Goal: Navigation & Orientation: Find specific page/section

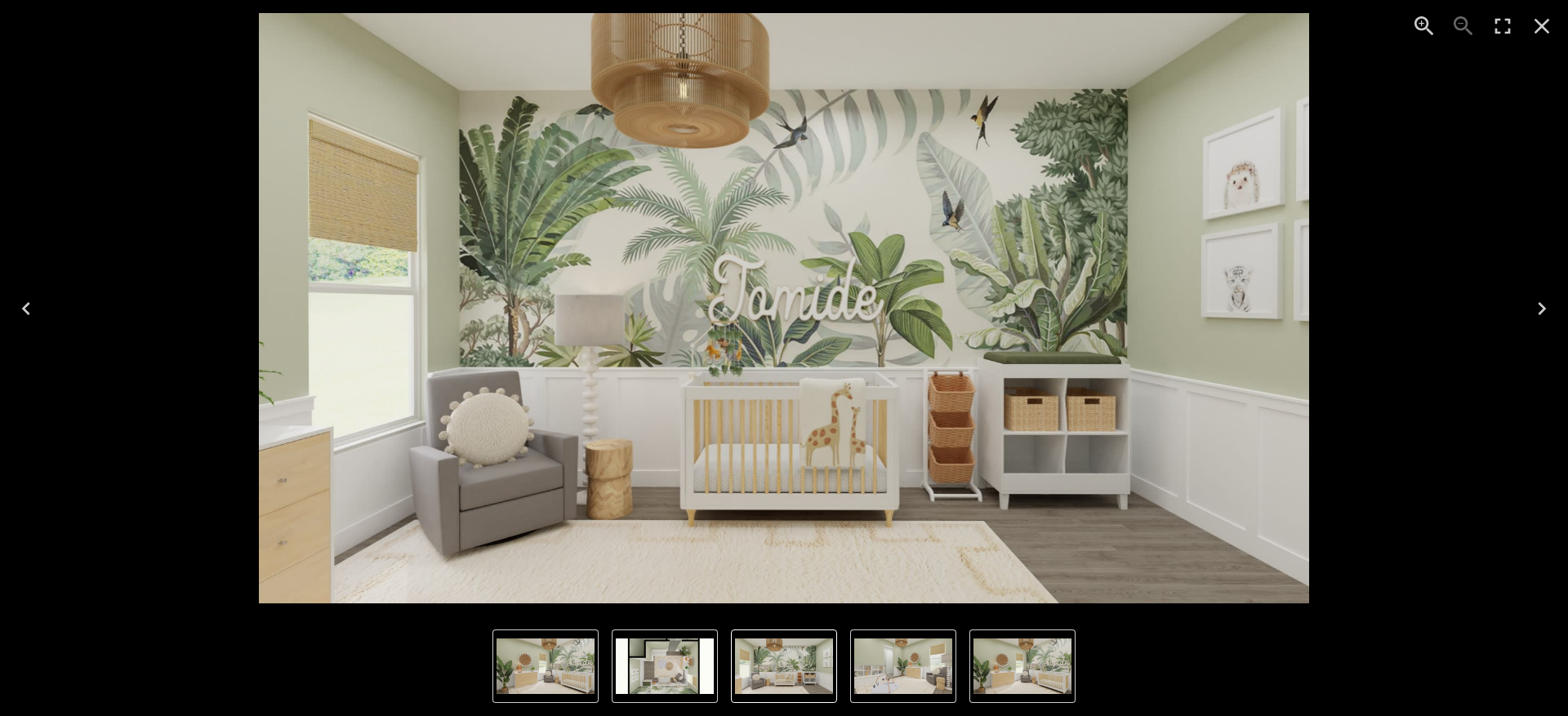
scroll to position [159, 0]
click at [166, 85] on div "1 of 4" at bounding box center [784, 308] width 1542 height 590
click at [1547, 20] on icon "Close" at bounding box center [1542, 26] width 15 height 15
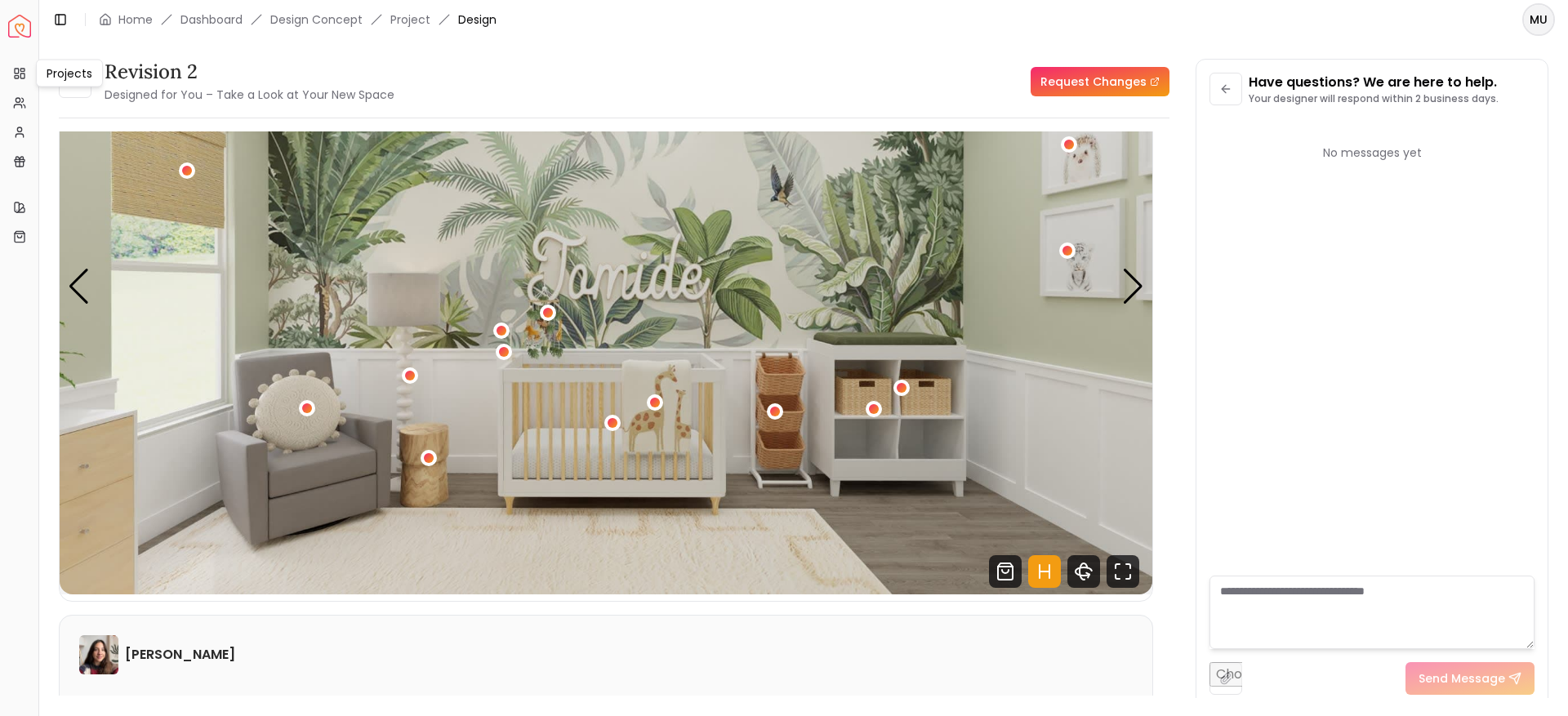
click at [68, 83] on div "Projects Projects" at bounding box center [69, 73] width 67 height 28
click at [71, 104] on div "Revision 2 Designed for You – Take a Look at Your New Space" at bounding box center [227, 82] width 336 height 46
click at [71, 93] on button at bounding box center [75, 82] width 32 height 32
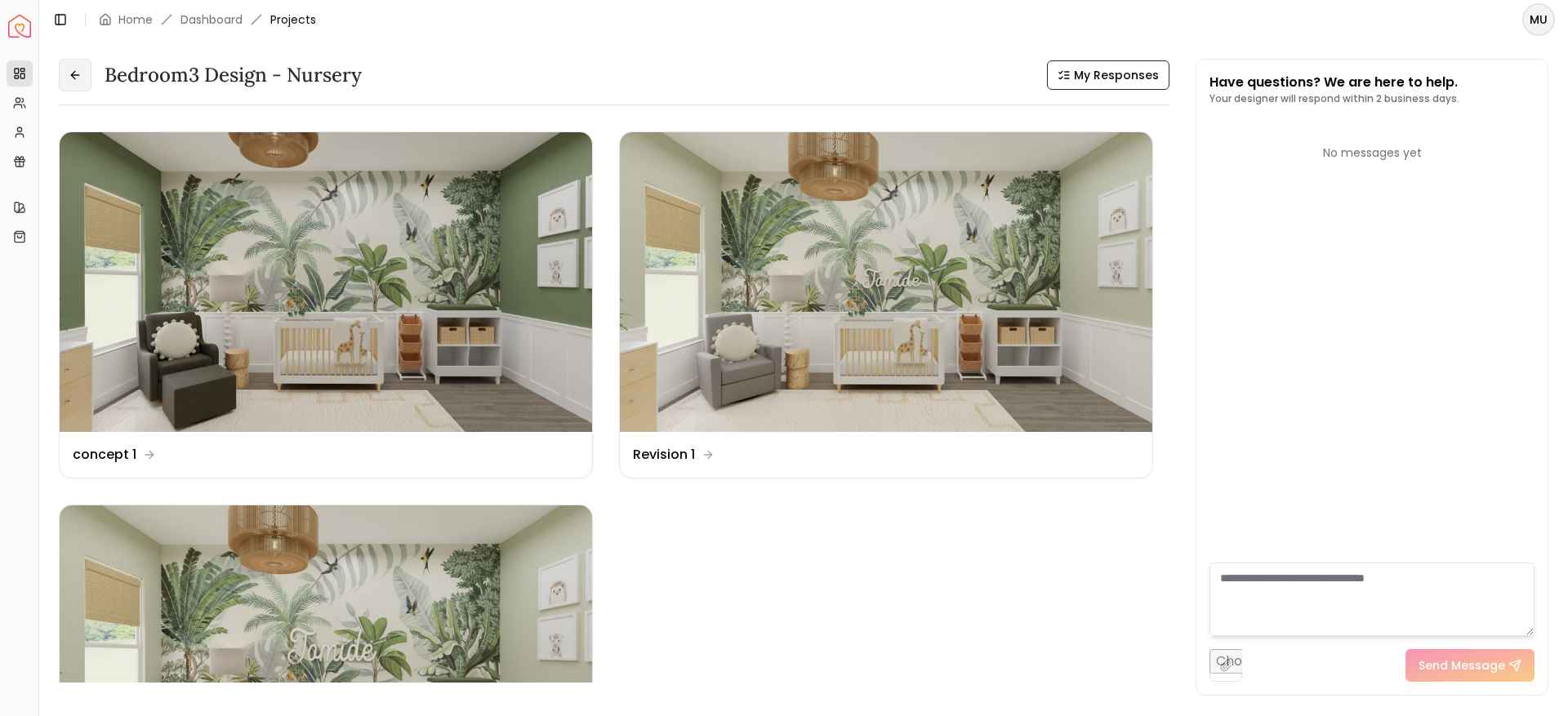
click at [71, 83] on button at bounding box center [75, 75] width 32 height 32
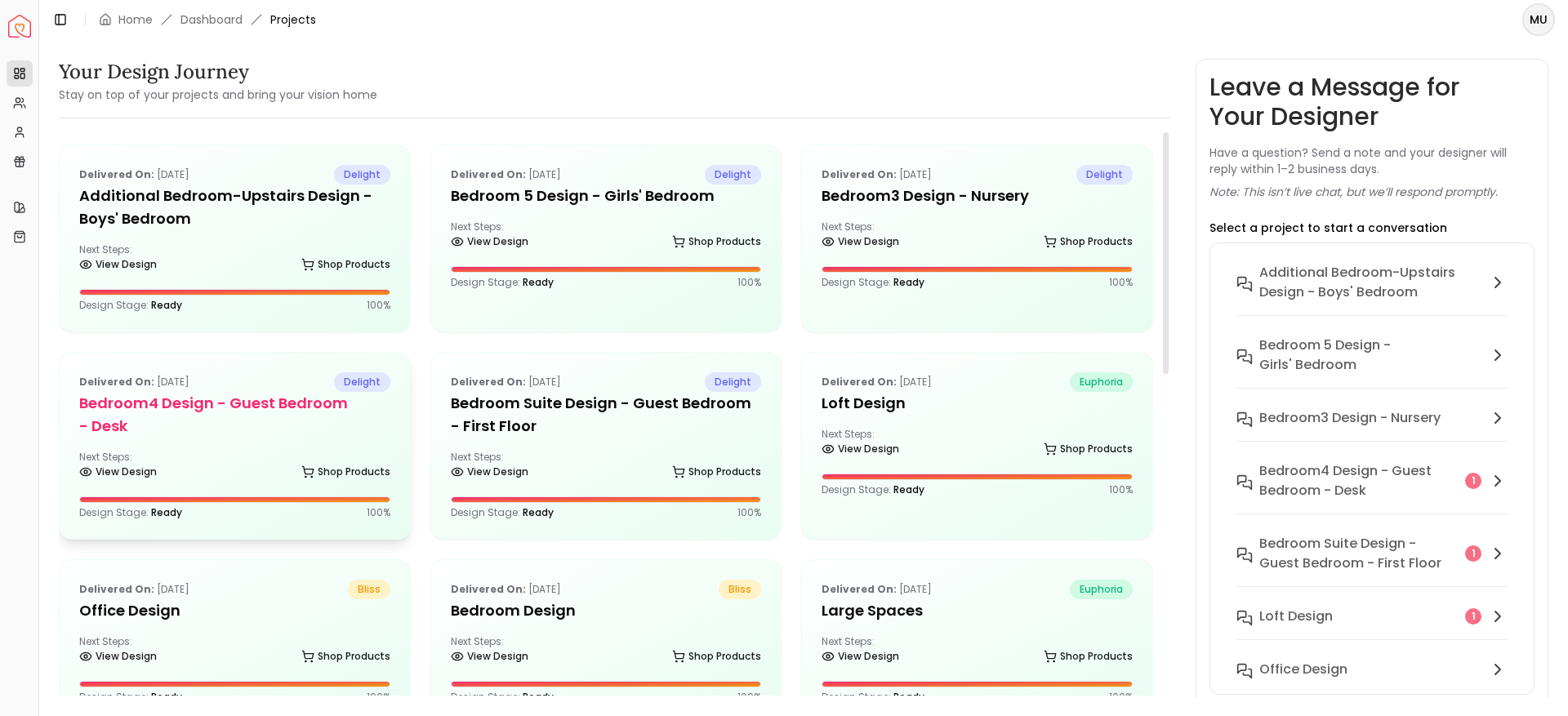
click at [245, 405] on h5 "Bedroom4 design - Guest Bedroom - Desk" at bounding box center [234, 415] width 311 height 46
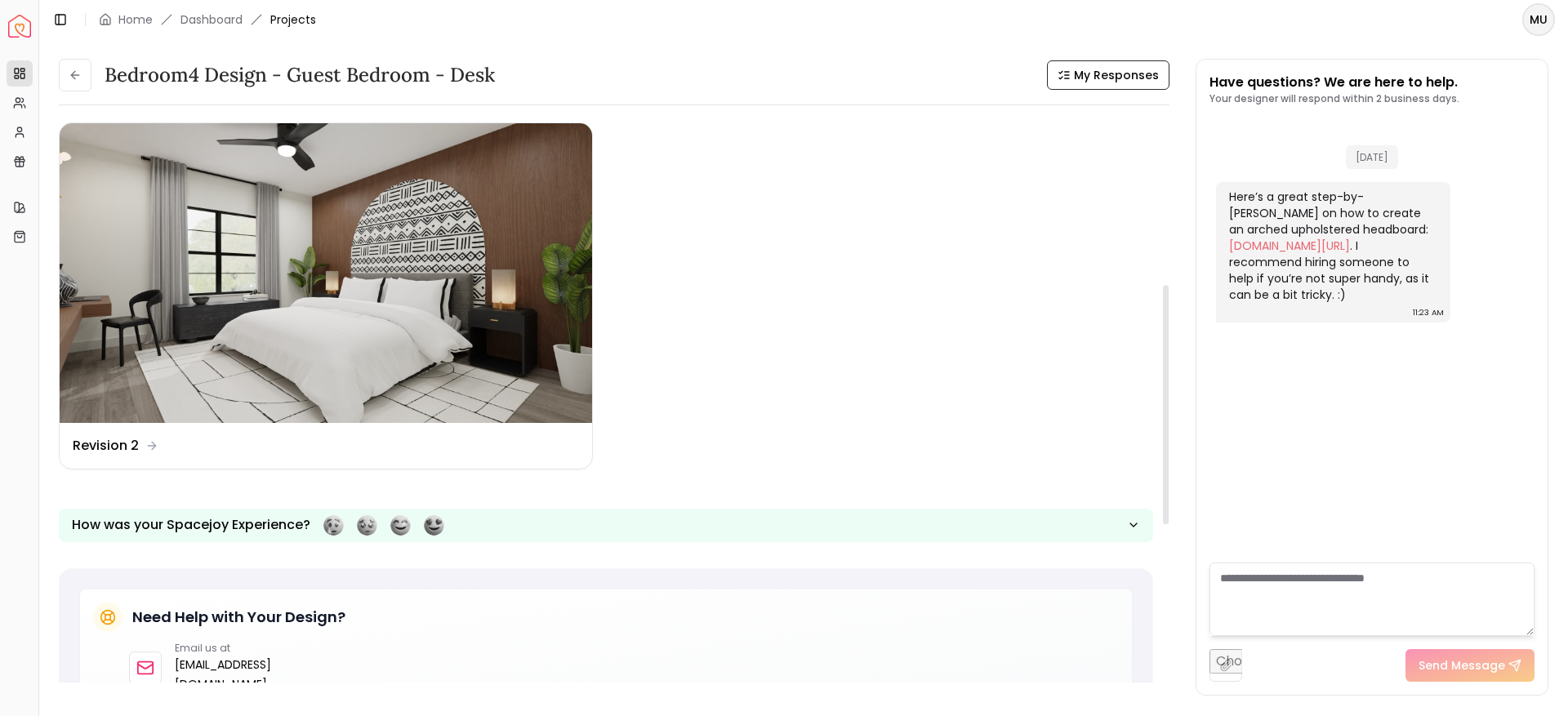
scroll to position [395, 0]
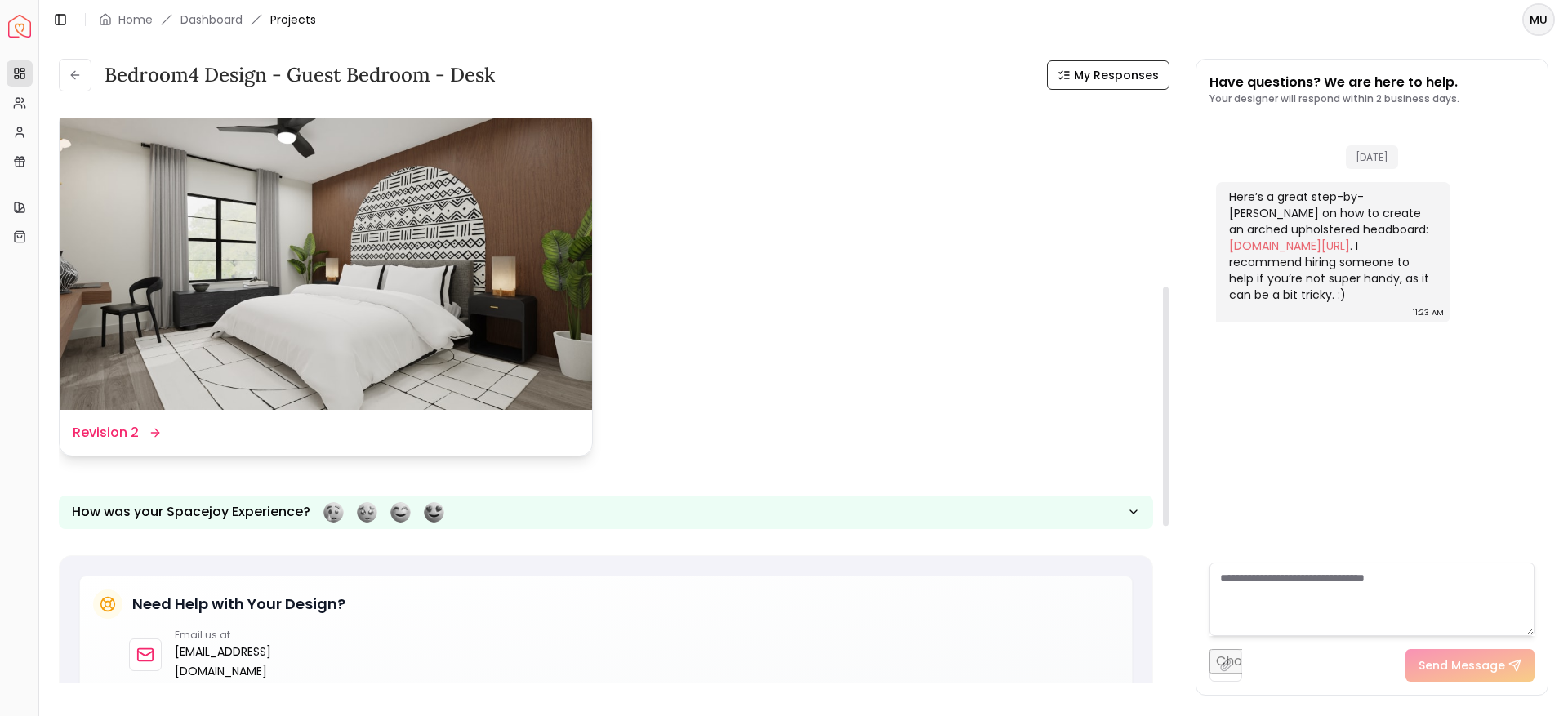
click at [391, 330] on img at bounding box center [326, 259] width 532 height 299
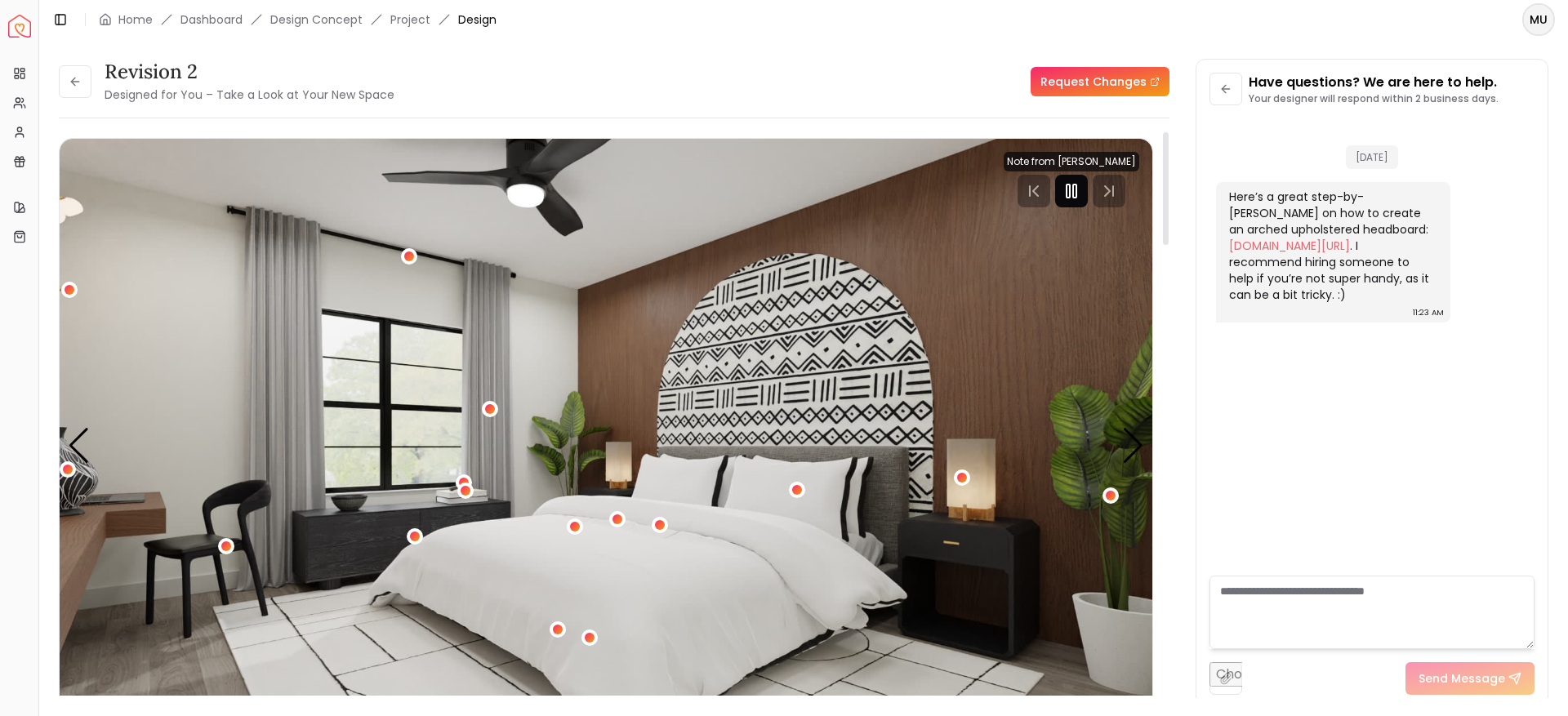
click at [1073, 200] on icon "Pause" at bounding box center [1071, 191] width 20 height 20
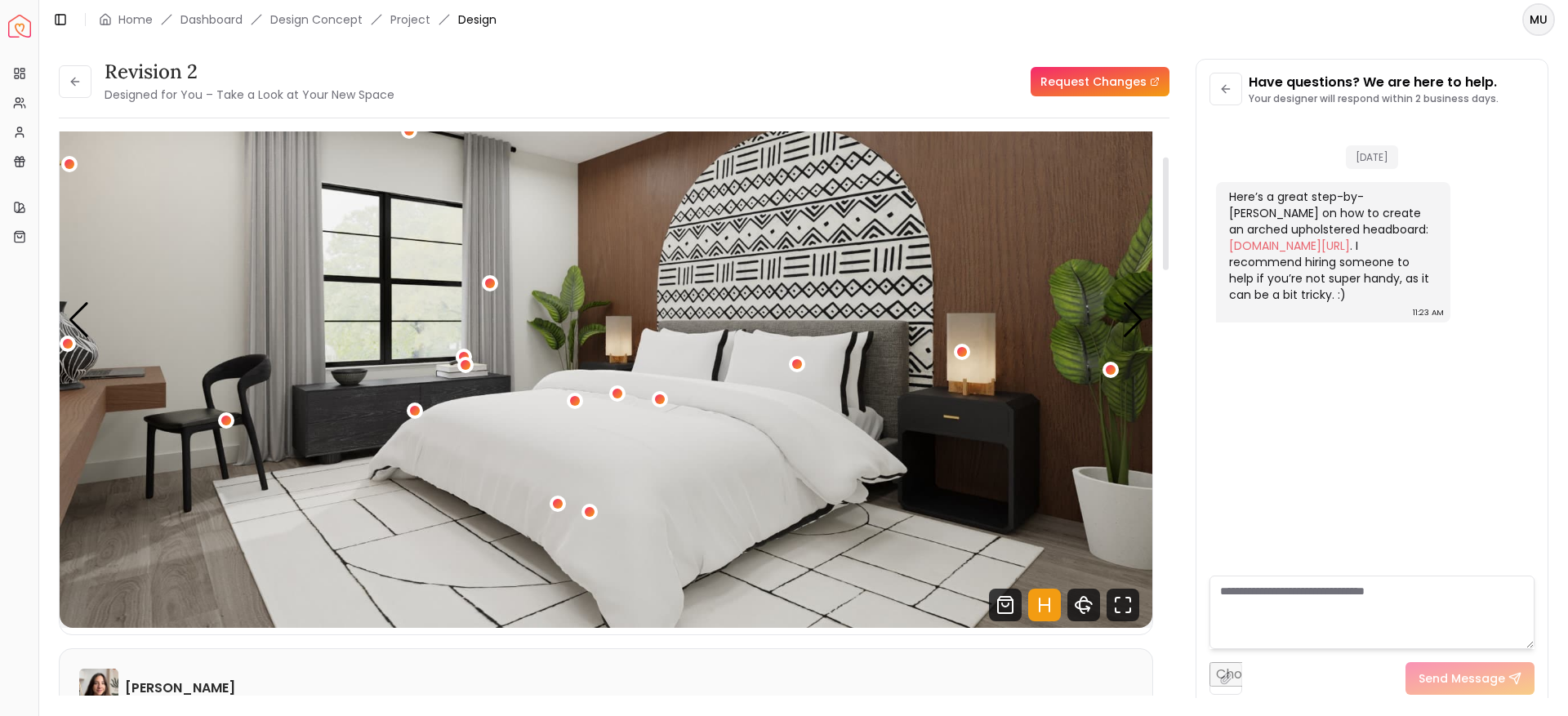
scroll to position [125, 0]
